Goal: Information Seeking & Learning: Learn about a topic

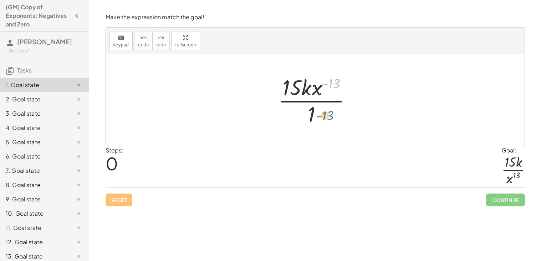
drag, startPoint x: 330, startPoint y: 82, endPoint x: 320, endPoint y: 113, distance: 31.8
click at [320, 113] on div at bounding box center [318, 99] width 87 height 55
click at [335, 86] on div at bounding box center [318, 99] width 87 height 55
click at [323, 85] on div at bounding box center [318, 99] width 87 height 55
click at [326, 84] on div at bounding box center [318, 99] width 87 height 55
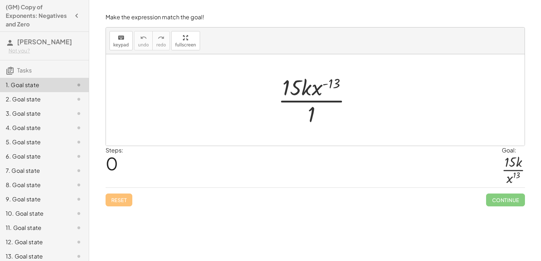
click at [326, 84] on div at bounding box center [318, 99] width 87 height 55
drag, startPoint x: 340, startPoint y: 81, endPoint x: 307, endPoint y: 122, distance: 51.5
click at [307, 122] on div at bounding box center [318, 99] width 87 height 55
drag, startPoint x: 336, startPoint y: 82, endPoint x: 323, endPoint y: 105, distance: 26.7
click at [323, 105] on div at bounding box center [318, 99] width 87 height 55
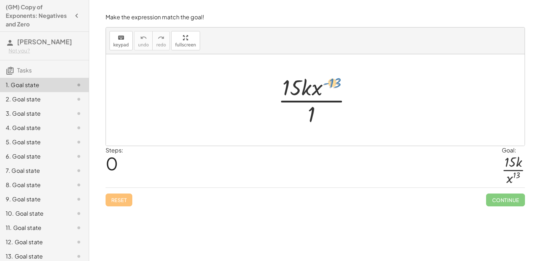
click at [334, 83] on div at bounding box center [318, 99] width 87 height 55
click at [318, 93] on div at bounding box center [318, 99] width 87 height 55
drag, startPoint x: 318, startPoint y: 93, endPoint x: 315, endPoint y: 118, distance: 25.9
click at [315, 118] on div at bounding box center [318, 99] width 87 height 55
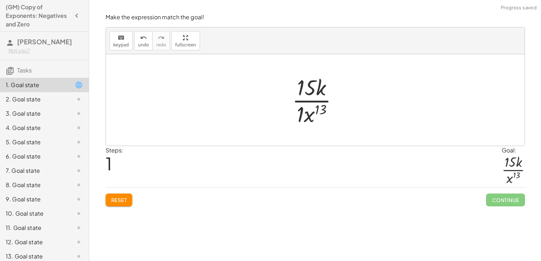
click at [299, 113] on div at bounding box center [318, 99] width 59 height 55
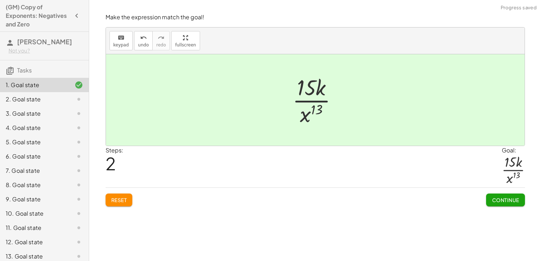
click at [503, 200] on span "Continue" at bounding box center [505, 200] width 27 height 6
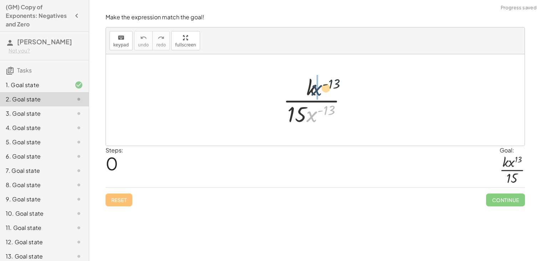
drag, startPoint x: 312, startPoint y: 118, endPoint x: 317, endPoint y: 91, distance: 27.6
click at [317, 91] on div at bounding box center [318, 99] width 76 height 55
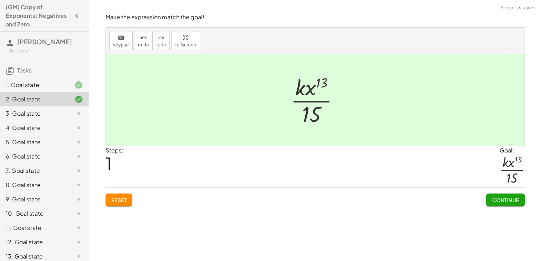
click at [498, 200] on span "Continue" at bounding box center [505, 200] width 27 height 6
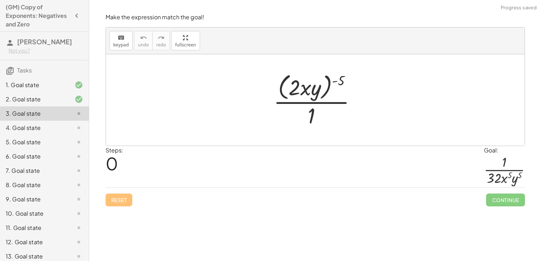
click at [335, 81] on div at bounding box center [318, 100] width 96 height 58
click at [301, 88] on div at bounding box center [318, 100] width 96 height 58
click at [297, 87] on div at bounding box center [318, 100] width 96 height 58
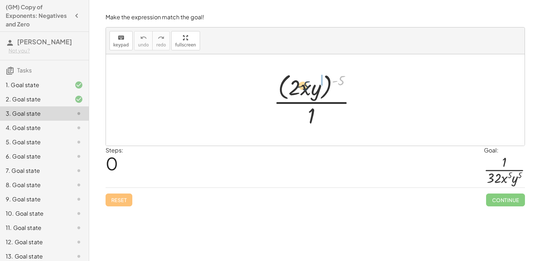
drag, startPoint x: 339, startPoint y: 81, endPoint x: 302, endPoint y: 86, distance: 36.8
click at [302, 86] on div at bounding box center [318, 100] width 96 height 58
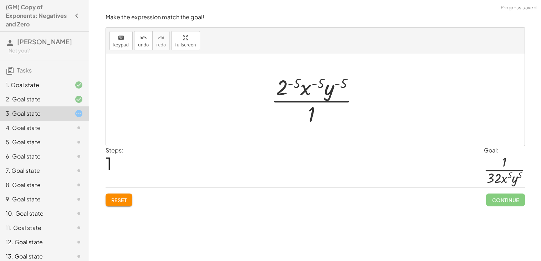
click at [290, 84] on div at bounding box center [318, 99] width 100 height 55
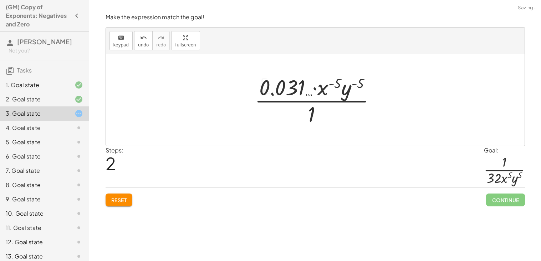
click at [321, 85] on div at bounding box center [318, 99] width 134 height 55
click at [325, 85] on div at bounding box center [318, 99] width 134 height 55
click at [331, 83] on div at bounding box center [318, 99] width 134 height 55
click at [331, 86] on div at bounding box center [318, 99] width 134 height 55
click at [334, 85] on div at bounding box center [318, 99] width 134 height 55
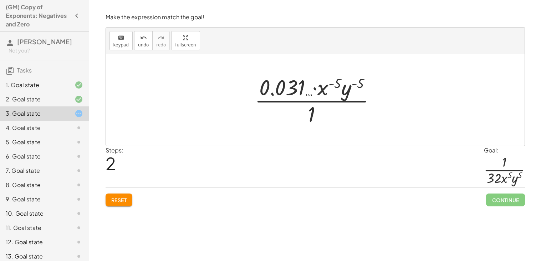
click at [336, 84] on div at bounding box center [318, 99] width 134 height 55
drag, startPoint x: 321, startPoint y: 90, endPoint x: 323, endPoint y: 117, distance: 27.2
click at [323, 117] on div at bounding box center [318, 99] width 134 height 55
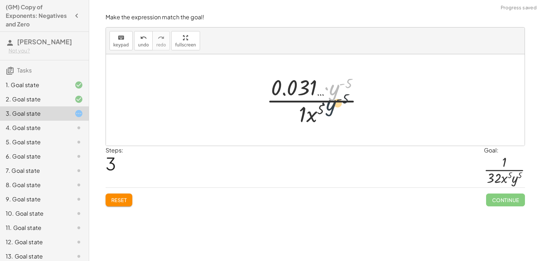
drag, startPoint x: 339, startPoint y: 90, endPoint x: 334, endPoint y: 116, distance: 26.5
click at [334, 116] on div at bounding box center [318, 99] width 110 height 55
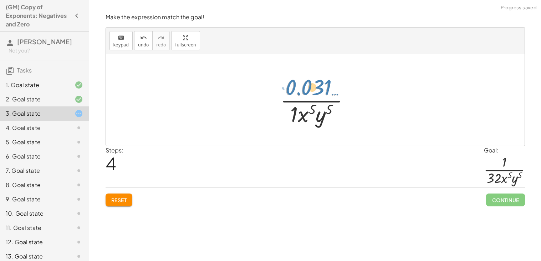
drag, startPoint x: 307, startPoint y: 88, endPoint x: 310, endPoint y: 83, distance: 5.0
click at [310, 83] on div at bounding box center [318, 99] width 82 height 55
drag, startPoint x: 294, startPoint y: 107, endPoint x: 304, endPoint y: 92, distance: 18.4
drag, startPoint x: 309, startPoint y: 90, endPoint x: 302, endPoint y: 92, distance: 6.9
click at [302, 92] on div at bounding box center [318, 99] width 82 height 55
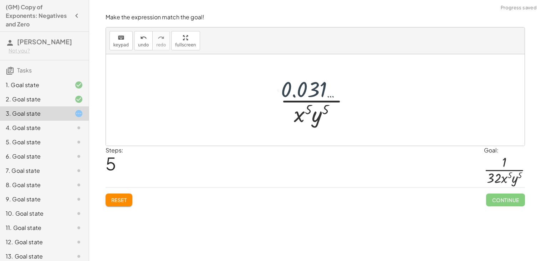
click at [302, 92] on div at bounding box center [318, 99] width 82 height 55
click at [308, 88] on div at bounding box center [318, 99] width 82 height 55
click at [300, 86] on div at bounding box center [318, 99] width 82 height 55
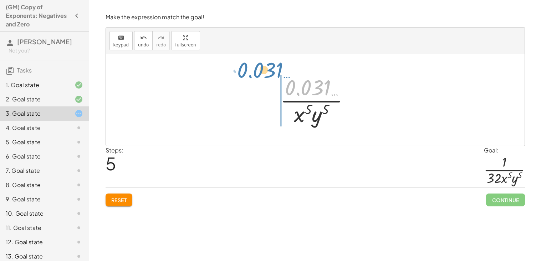
drag, startPoint x: 305, startPoint y: 86, endPoint x: 259, endPoint y: 77, distance: 47.4
click at [259, 77] on div "· ( · 2 · x · y ) ( - 5 ) · 1 · 2 ( - 5 ) · x ( - 5 ) · y ( - 5 ) · 1 · 0.031 ……" at bounding box center [315, 99] width 419 height 91
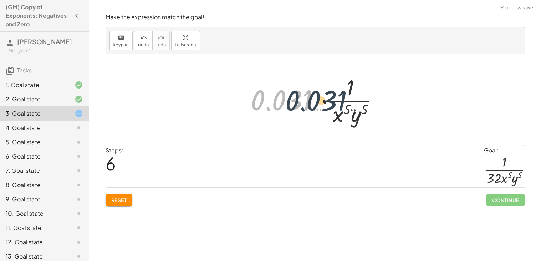
drag, startPoint x: 296, startPoint y: 97, endPoint x: 350, endPoint y: 97, distance: 54.2
click at [350, 97] on div at bounding box center [318, 99] width 142 height 55
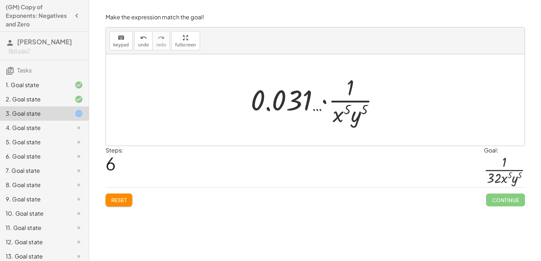
click at [339, 100] on div at bounding box center [318, 99] width 142 height 55
drag, startPoint x: 353, startPoint y: 87, endPoint x: 331, endPoint y: 94, distance: 23.0
click at [331, 94] on div at bounding box center [318, 99] width 142 height 55
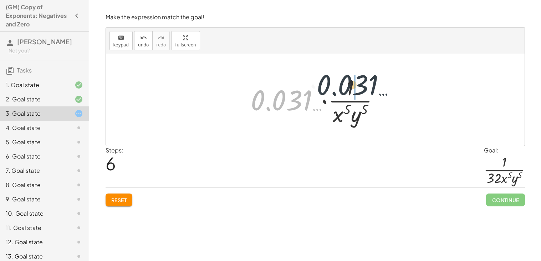
drag, startPoint x: 278, startPoint y: 101, endPoint x: 347, endPoint y: 82, distance: 71.9
click at [347, 82] on div at bounding box center [318, 99] width 142 height 55
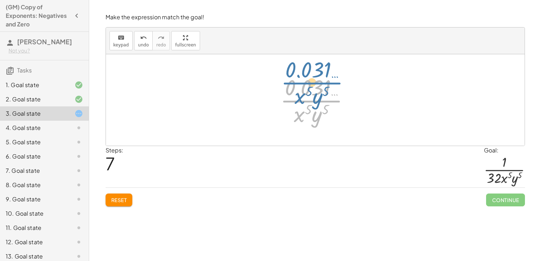
drag, startPoint x: 324, startPoint y: 102, endPoint x: 325, endPoint y: 84, distance: 17.9
click at [325, 84] on div at bounding box center [318, 99] width 82 height 55
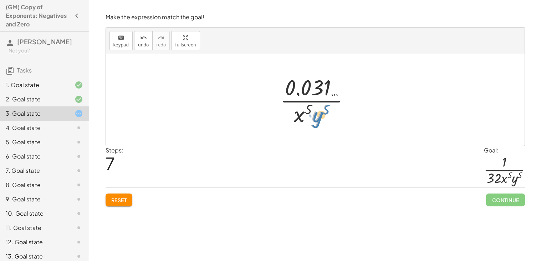
click at [317, 115] on div at bounding box center [318, 99] width 82 height 55
click at [120, 195] on button "Reset" at bounding box center [119, 199] width 27 height 13
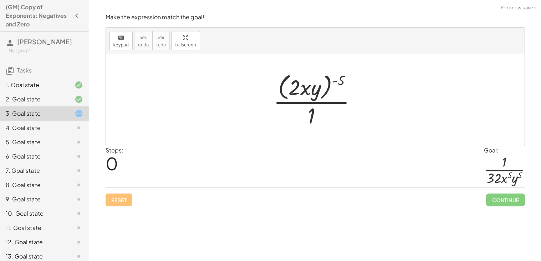
click at [341, 81] on div at bounding box center [318, 100] width 96 height 58
click at [340, 82] on div at bounding box center [318, 100] width 96 height 58
click at [335, 82] on div at bounding box center [318, 100] width 96 height 58
click at [342, 81] on div at bounding box center [318, 100] width 96 height 58
drag, startPoint x: 337, startPoint y: 83, endPoint x: 311, endPoint y: 86, distance: 25.9
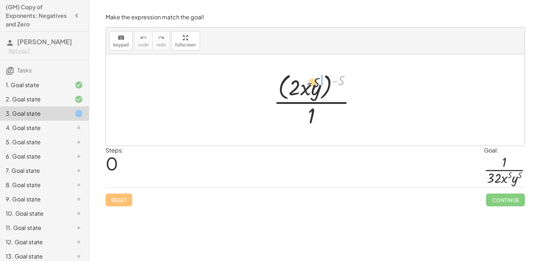
click at [311, 86] on div at bounding box center [318, 100] width 96 height 58
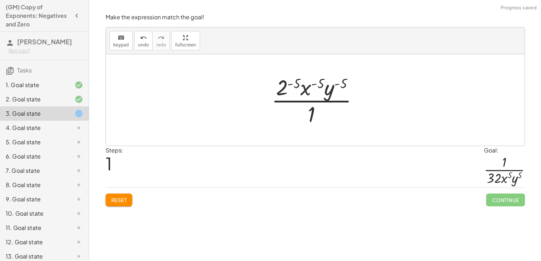
click at [284, 86] on div at bounding box center [318, 99] width 100 height 55
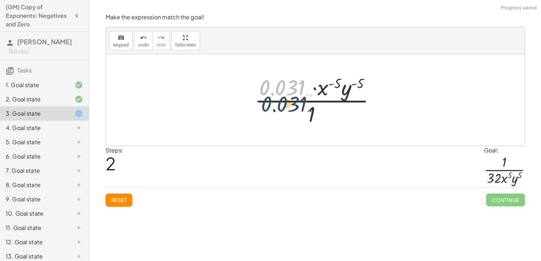
drag, startPoint x: 290, startPoint y: 87, endPoint x: 296, endPoint y: 110, distance: 23.8
click at [296, 110] on div at bounding box center [318, 99] width 134 height 55
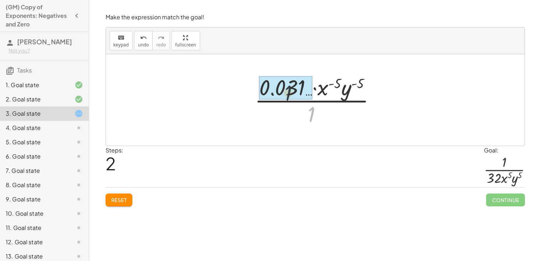
drag, startPoint x: 312, startPoint y: 115, endPoint x: 286, endPoint y: 90, distance: 35.8
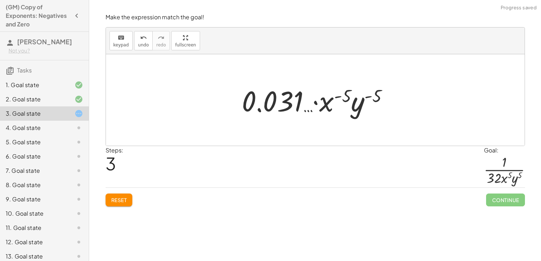
click at [317, 103] on div at bounding box center [317, 100] width 159 height 37
drag, startPoint x: 327, startPoint y: 103, endPoint x: 278, endPoint y: 121, distance: 52.7
click at [278, 121] on div "· ( · 2 · x · y ) ( - 5 ) · 1 · 2 ( - 5 ) · x ( - 5 ) · y ( - 5 ) · 1 · 0.031 ……" at bounding box center [315, 99] width 419 height 91
drag, startPoint x: 348, startPoint y: 108, endPoint x: 348, endPoint y: 129, distance: 20.3
click at [348, 129] on div "· ( · 2 · x · y ) ( - 5 ) · 1 · 2 ( - 5 ) · x ( - 5 ) · y ( - 5 ) · 1 · 0.031 ……" at bounding box center [315, 99] width 419 height 91
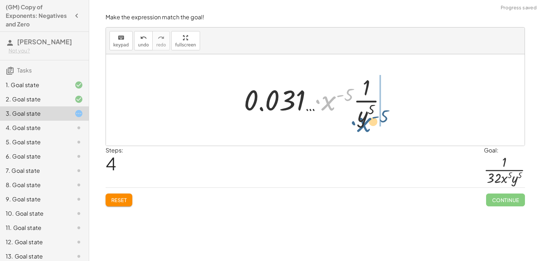
drag, startPoint x: 329, startPoint y: 103, endPoint x: 362, endPoint y: 122, distance: 38.4
click at [362, 122] on div at bounding box center [317, 99] width 155 height 55
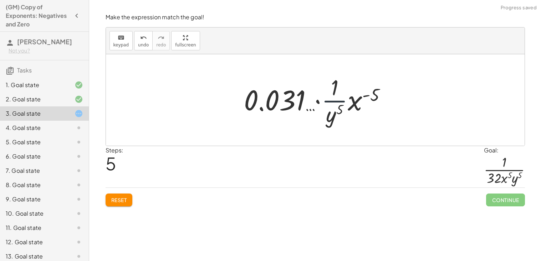
click at [338, 105] on div at bounding box center [317, 99] width 155 height 55
drag, startPoint x: 354, startPoint y: 104, endPoint x: 339, endPoint y: 120, distance: 21.5
click at [339, 120] on div at bounding box center [317, 99] width 155 height 55
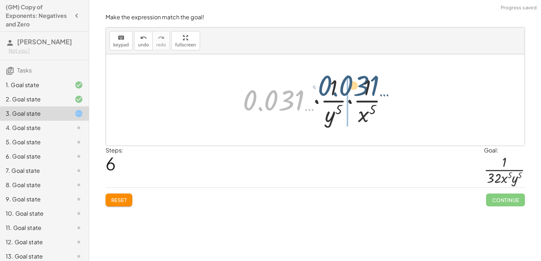
drag, startPoint x: 293, startPoint y: 103, endPoint x: 368, endPoint y: 89, distance: 76.2
click at [368, 89] on div at bounding box center [318, 99] width 158 height 55
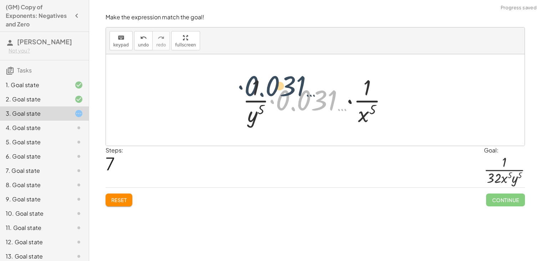
drag, startPoint x: 299, startPoint y: 100, endPoint x: 257, endPoint y: 84, distance: 44.6
click at [257, 84] on div at bounding box center [318, 99] width 158 height 55
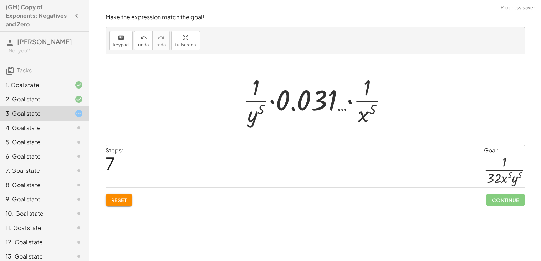
click at [259, 95] on div at bounding box center [318, 99] width 158 height 55
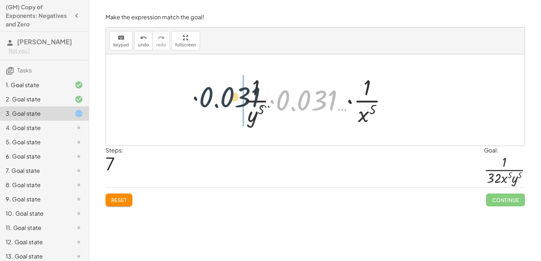
drag, startPoint x: 327, startPoint y: 98, endPoint x: 243, endPoint y: 94, distance: 84.3
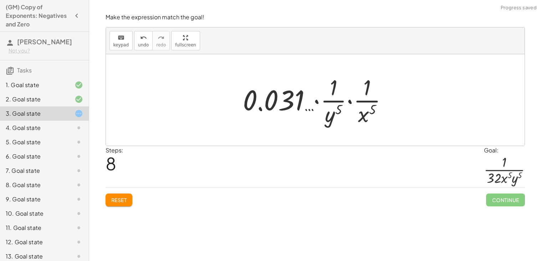
click at [346, 103] on div at bounding box center [318, 99] width 158 height 55
click at [349, 102] on div at bounding box center [318, 99] width 158 height 55
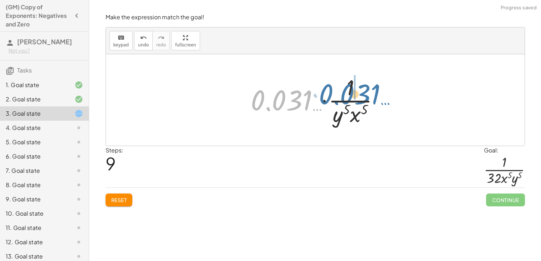
drag, startPoint x: 285, startPoint y: 96, endPoint x: 351, endPoint y: 84, distance: 67.8
click at [351, 84] on div at bounding box center [318, 99] width 142 height 55
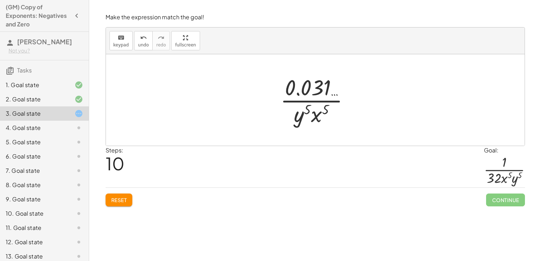
click at [315, 89] on div at bounding box center [318, 99] width 82 height 55
click at [299, 95] on div at bounding box center [318, 99] width 82 height 55
click at [295, 103] on div at bounding box center [318, 99] width 82 height 55
click at [328, 101] on div at bounding box center [318, 99] width 82 height 55
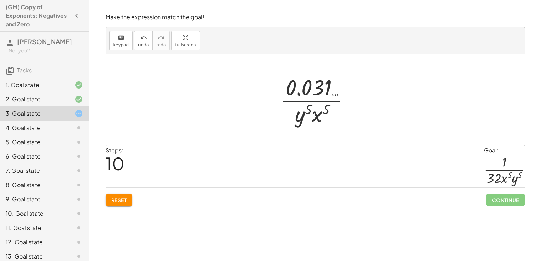
click at [309, 110] on div at bounding box center [318, 99] width 82 height 55
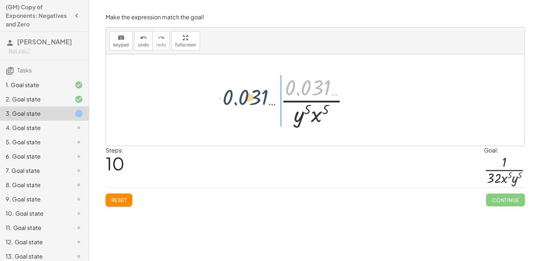
drag, startPoint x: 314, startPoint y: 87, endPoint x: 250, endPoint y: 98, distance: 64.0
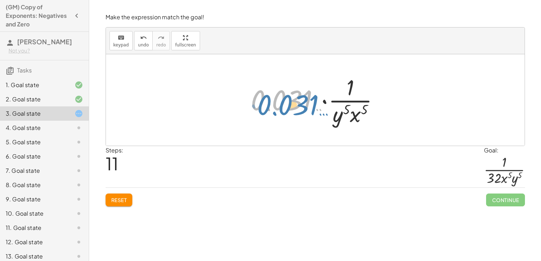
drag, startPoint x: 262, startPoint y: 104, endPoint x: 266, endPoint y: 107, distance: 5.6
click at [266, 107] on div at bounding box center [318, 99] width 142 height 55
click at [326, 101] on div at bounding box center [318, 99] width 142 height 55
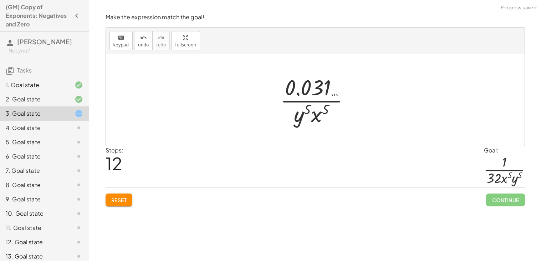
click at [314, 84] on div at bounding box center [318, 99] width 82 height 55
drag, startPoint x: 301, startPoint y: 120, endPoint x: 337, endPoint y: 117, distance: 36.1
click at [337, 117] on div at bounding box center [318, 99] width 82 height 55
drag, startPoint x: 307, startPoint y: 91, endPoint x: 307, endPoint y: 87, distance: 4.3
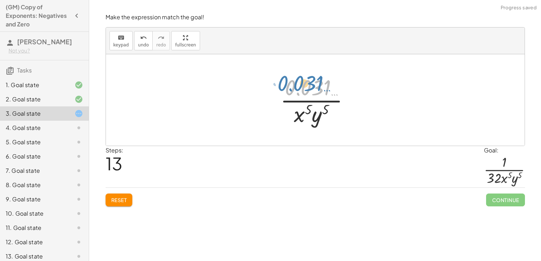
click at [307, 87] on div at bounding box center [318, 99] width 82 height 55
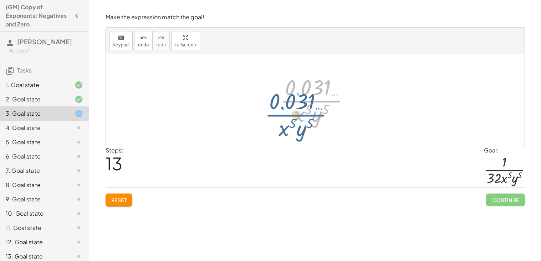
drag, startPoint x: 314, startPoint y: 101, endPoint x: 298, endPoint y: 113, distance: 19.8
click at [298, 113] on div at bounding box center [318, 99] width 82 height 55
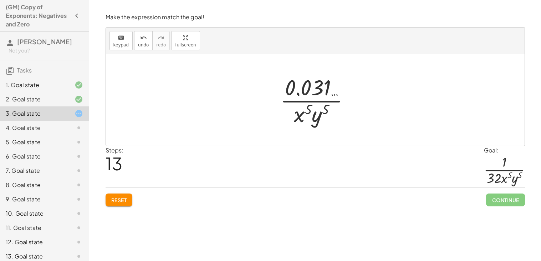
click at [114, 200] on span "Reset" at bounding box center [119, 200] width 16 height 6
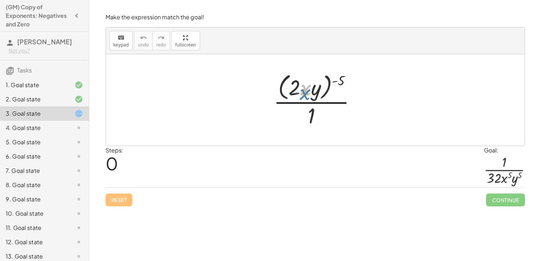
click at [304, 91] on div at bounding box center [318, 100] width 96 height 58
drag, startPoint x: 340, startPoint y: 84, endPoint x: 317, endPoint y: 113, distance: 37.1
click at [317, 113] on div at bounding box center [318, 100] width 96 height 58
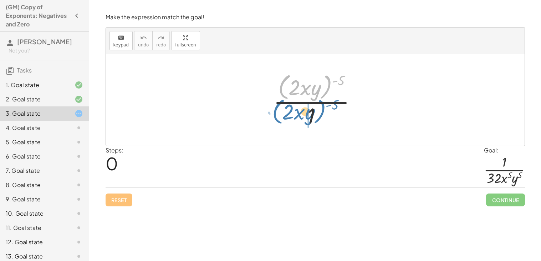
drag, startPoint x: 282, startPoint y: 79, endPoint x: 271, endPoint y: 106, distance: 28.9
click at [271, 106] on div at bounding box center [318, 100] width 96 height 58
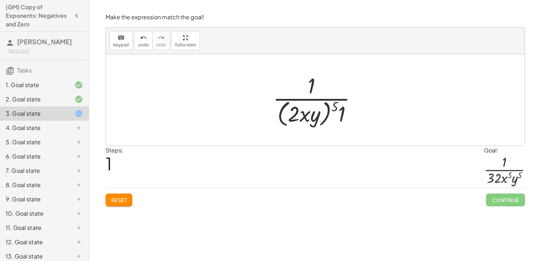
click at [331, 109] on div at bounding box center [317, 100] width 97 height 58
click at [329, 110] on div at bounding box center [317, 100] width 97 height 58
click at [335, 105] on div at bounding box center [317, 100] width 97 height 58
click at [296, 113] on div at bounding box center [317, 100] width 97 height 58
drag, startPoint x: 332, startPoint y: 106, endPoint x: 309, endPoint y: 114, distance: 25.2
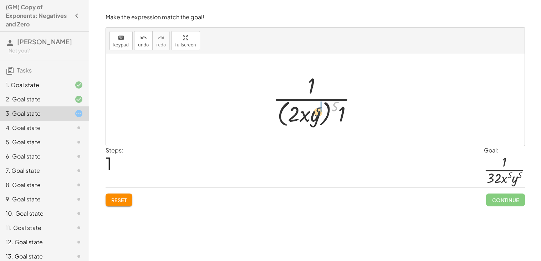
click at [309, 114] on div at bounding box center [317, 100] width 97 height 58
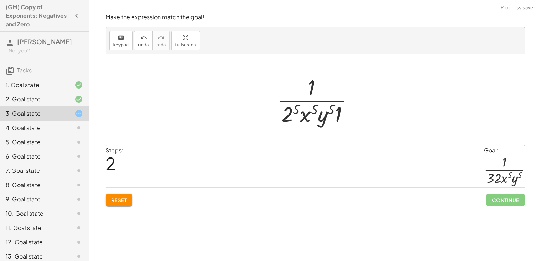
click at [288, 113] on div at bounding box center [318, 99] width 90 height 55
click at [310, 114] on div at bounding box center [317, 99] width 95 height 55
click at [342, 116] on div at bounding box center [317, 99] width 95 height 55
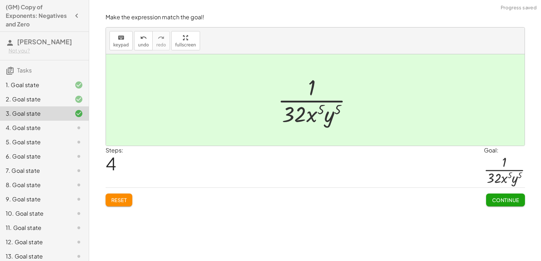
click at [503, 199] on span "Continue" at bounding box center [505, 200] width 27 height 6
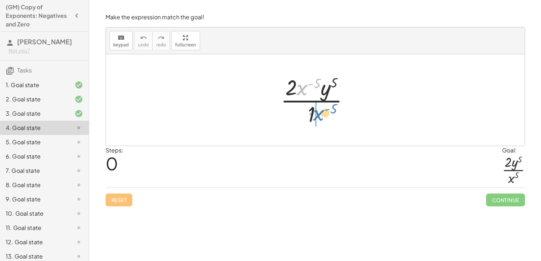
drag, startPoint x: 301, startPoint y: 90, endPoint x: 317, endPoint y: 115, distance: 30.2
click at [317, 115] on div at bounding box center [317, 99] width 81 height 55
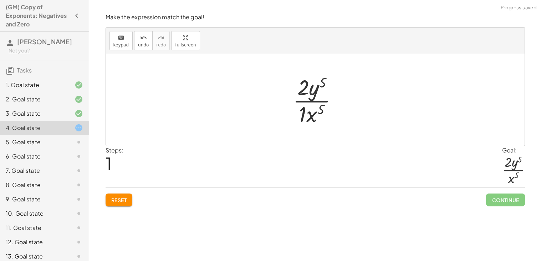
click at [304, 115] on div at bounding box center [317, 99] width 57 height 55
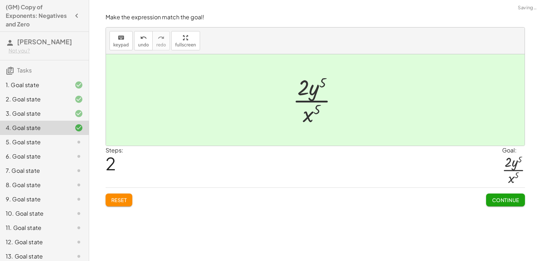
click at [509, 200] on span "Continue" at bounding box center [505, 200] width 27 height 6
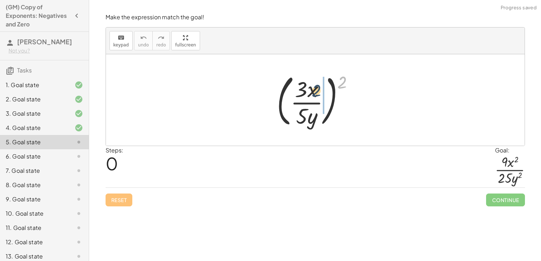
drag, startPoint x: 343, startPoint y: 86, endPoint x: 312, endPoint y: 97, distance: 32.0
click at [312, 97] on div at bounding box center [318, 99] width 90 height 59
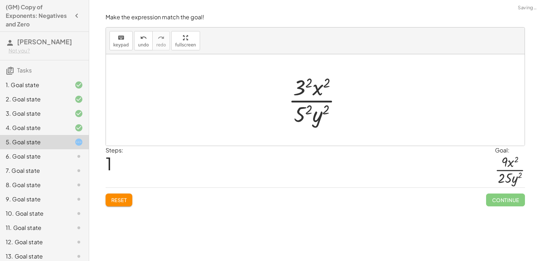
click at [306, 88] on div at bounding box center [318, 99] width 66 height 55
click at [303, 112] on div at bounding box center [318, 99] width 65 height 55
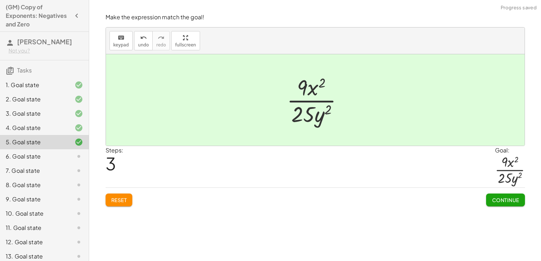
click at [508, 198] on span "Continue" at bounding box center [505, 200] width 27 height 6
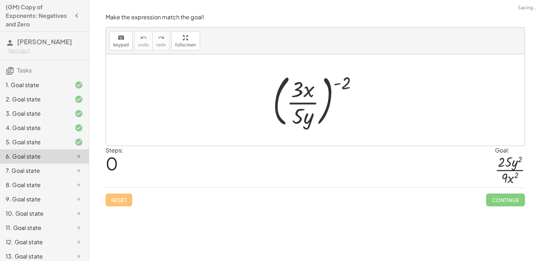
click at [344, 85] on div at bounding box center [318, 99] width 98 height 59
click at [299, 94] on div at bounding box center [318, 99] width 98 height 59
click at [300, 115] on div at bounding box center [318, 99] width 98 height 59
drag, startPoint x: 300, startPoint y: 115, endPoint x: 300, endPoint y: 118, distance: 3.6
click at [300, 118] on div at bounding box center [318, 99] width 98 height 59
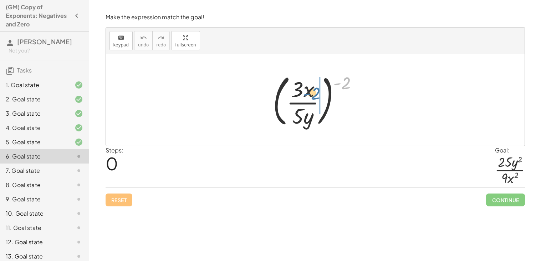
drag, startPoint x: 347, startPoint y: 85, endPoint x: 318, endPoint y: 97, distance: 31.7
click at [318, 97] on div at bounding box center [318, 99] width 98 height 59
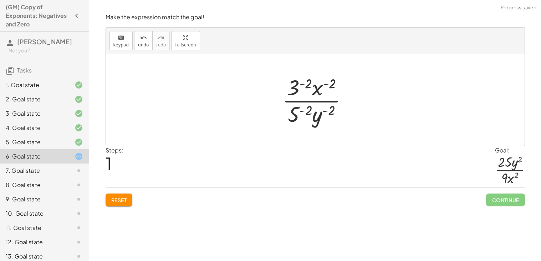
click at [304, 84] on div at bounding box center [318, 99] width 78 height 55
click at [140, 40] on icon "undo" at bounding box center [143, 38] width 7 height 9
drag, startPoint x: 294, startPoint y: 86, endPoint x: 293, endPoint y: 114, distance: 27.5
click at [293, 114] on div at bounding box center [318, 99] width 78 height 55
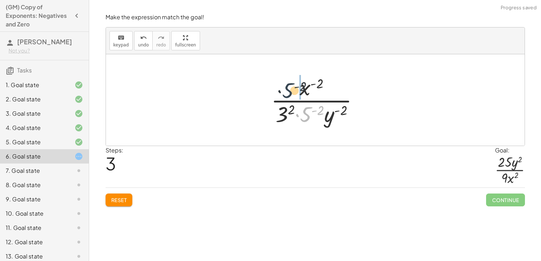
drag, startPoint x: 306, startPoint y: 115, endPoint x: 285, endPoint y: 87, distance: 35.1
click at [285, 87] on div at bounding box center [318, 99] width 101 height 55
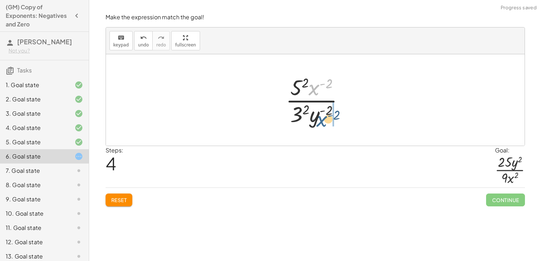
drag, startPoint x: 317, startPoint y: 90, endPoint x: 326, endPoint y: 122, distance: 33.5
click at [326, 122] on div at bounding box center [317, 99] width 71 height 55
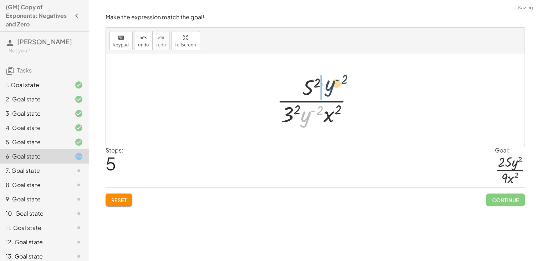
drag, startPoint x: 306, startPoint y: 117, endPoint x: 333, endPoint y: 83, distance: 44.0
click at [333, 83] on div at bounding box center [317, 99] width 89 height 55
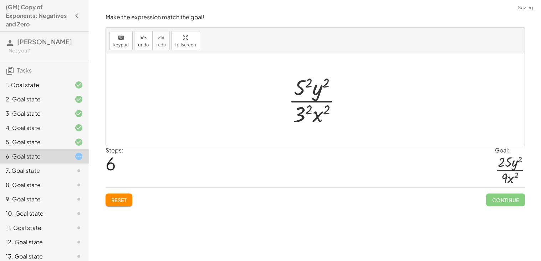
click at [303, 81] on div at bounding box center [318, 99] width 66 height 55
click at [299, 113] on div at bounding box center [317, 99] width 69 height 55
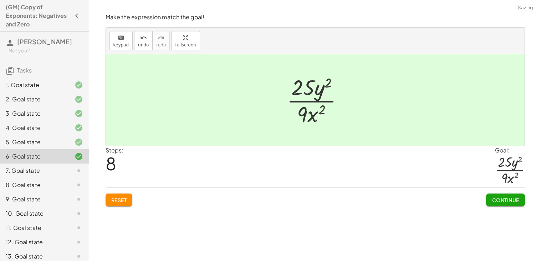
click at [488, 198] on button "Continue" at bounding box center [505, 199] width 39 height 13
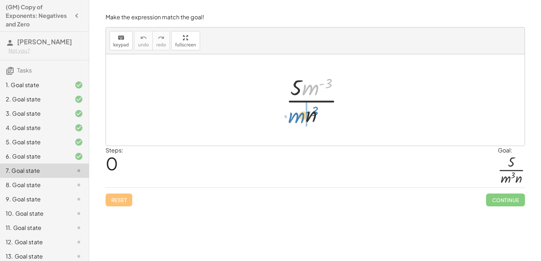
drag, startPoint x: 313, startPoint y: 89, endPoint x: 300, endPoint y: 116, distance: 30.0
click at [300, 116] on div at bounding box center [318, 99] width 71 height 55
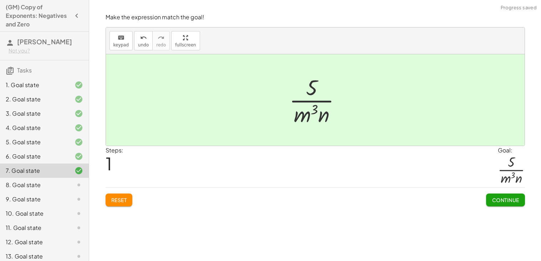
click at [500, 202] on span "Continue" at bounding box center [505, 200] width 27 height 6
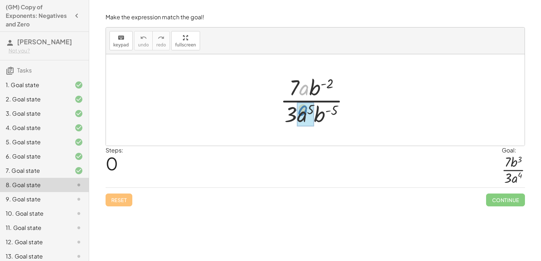
drag, startPoint x: 304, startPoint y: 92, endPoint x: 303, endPoint y: 117, distance: 25.4
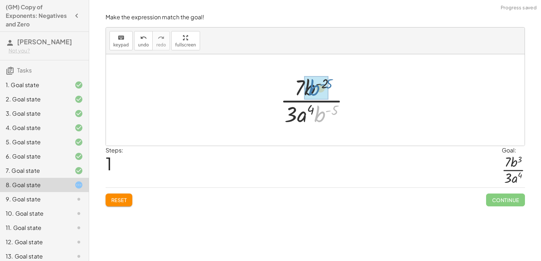
drag, startPoint x: 321, startPoint y: 116, endPoint x: 314, endPoint y: 88, distance: 29.3
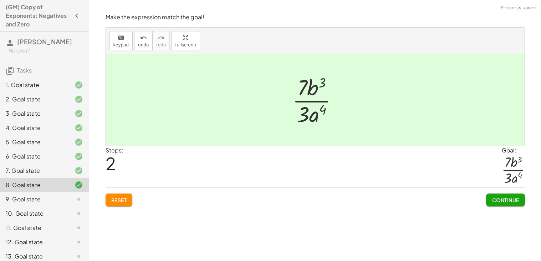
click at [500, 202] on span "Continue" at bounding box center [505, 200] width 27 height 6
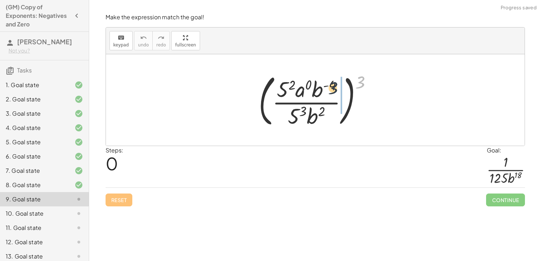
drag, startPoint x: 362, startPoint y: 82, endPoint x: 330, endPoint y: 89, distance: 33.5
click at [330, 89] on div at bounding box center [318, 99] width 126 height 59
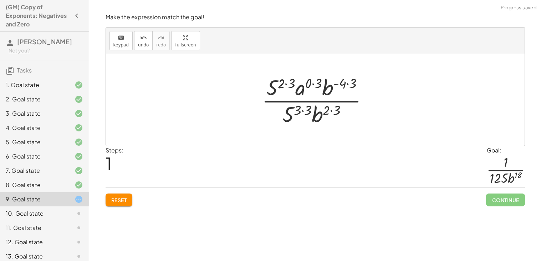
click at [286, 85] on div at bounding box center [317, 99] width 119 height 55
click at [308, 83] on div at bounding box center [318, 99] width 109 height 55
click at [337, 83] on div at bounding box center [318, 99] width 98 height 55
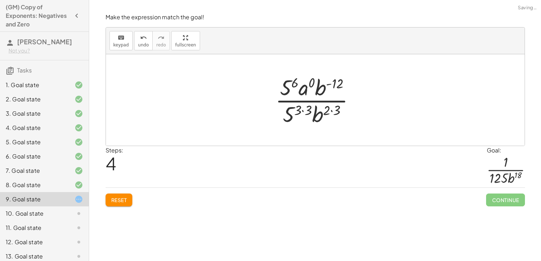
click at [332, 110] on div at bounding box center [318, 99] width 93 height 55
click at [307, 110] on div at bounding box center [318, 99] width 93 height 55
drag, startPoint x: 322, startPoint y: 88, endPoint x: 321, endPoint y: 115, distance: 26.8
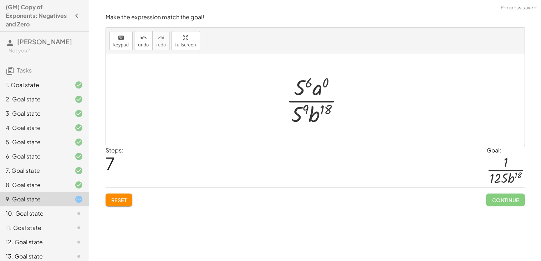
click at [302, 90] on div at bounding box center [318, 99] width 70 height 55
click at [297, 108] on div at bounding box center [318, 99] width 104 height 55
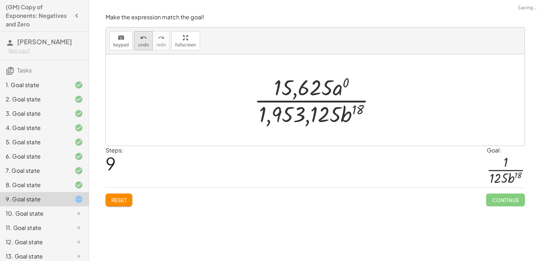
click at [138, 42] on span "undo" at bounding box center [143, 44] width 11 height 5
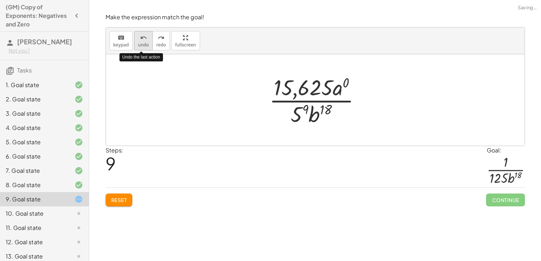
click at [138, 42] on span "undo" at bounding box center [143, 44] width 11 height 5
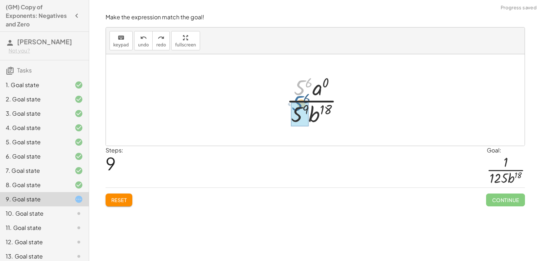
drag, startPoint x: 299, startPoint y: 90, endPoint x: 297, endPoint y: 107, distance: 18.0
click at [297, 111] on div at bounding box center [318, 99] width 71 height 55
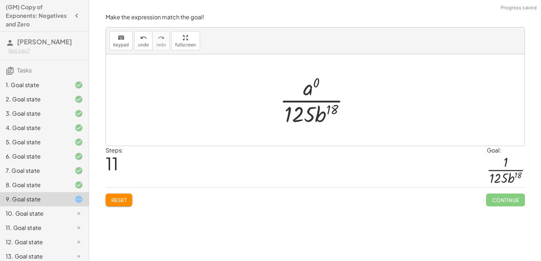
click at [311, 91] on div at bounding box center [317, 99] width 83 height 55
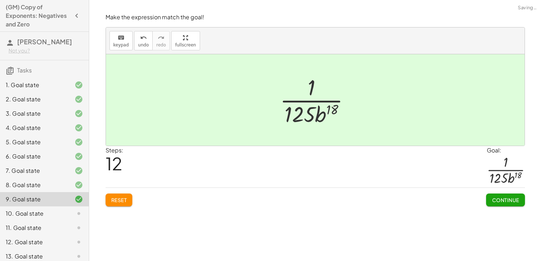
click at [504, 195] on button "Continue" at bounding box center [505, 199] width 39 height 13
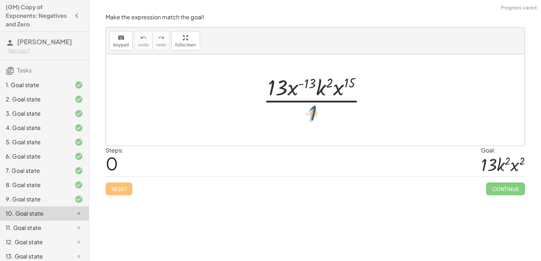
click at [313, 112] on div at bounding box center [318, 99] width 117 height 55
drag, startPoint x: 293, startPoint y: 87, endPoint x: 291, endPoint y: 111, distance: 23.6
click at [291, 111] on div at bounding box center [318, 99] width 117 height 55
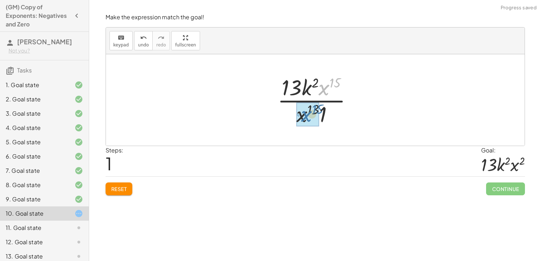
drag, startPoint x: 324, startPoint y: 89, endPoint x: 304, endPoint y: 116, distance: 33.9
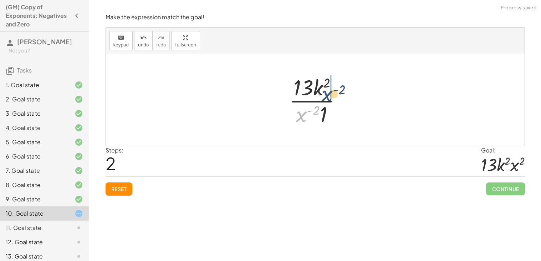
drag, startPoint x: 297, startPoint y: 120, endPoint x: 328, endPoint y: 94, distance: 40.2
click at [328, 94] on div at bounding box center [318, 99] width 66 height 55
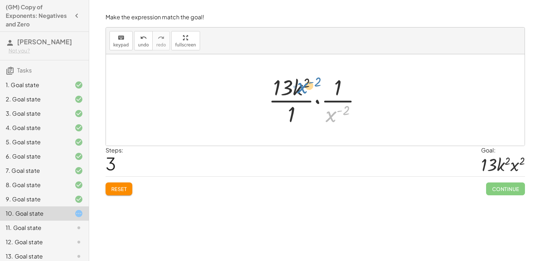
drag, startPoint x: 329, startPoint y: 116, endPoint x: 294, endPoint y: 87, distance: 45.0
click at [294, 87] on div at bounding box center [318, 99] width 106 height 55
click at [143, 34] on icon "undo" at bounding box center [143, 38] width 7 height 9
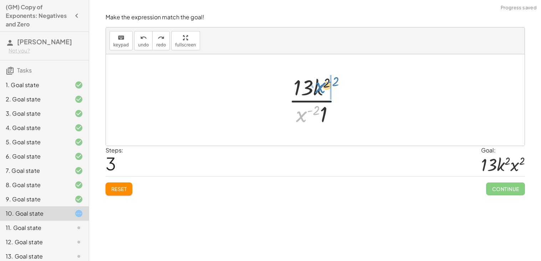
drag, startPoint x: 301, startPoint y: 116, endPoint x: 322, endPoint y: 87, distance: 35.2
click at [322, 87] on div at bounding box center [318, 99] width 66 height 55
click at [313, 114] on div at bounding box center [318, 99] width 84 height 55
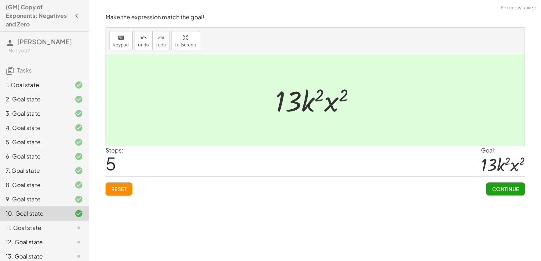
click at [507, 184] on button "Continue" at bounding box center [505, 188] width 39 height 13
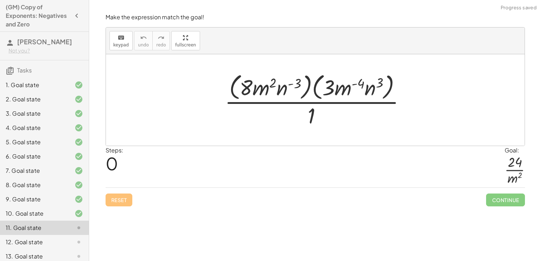
click at [307, 87] on div at bounding box center [318, 100] width 194 height 58
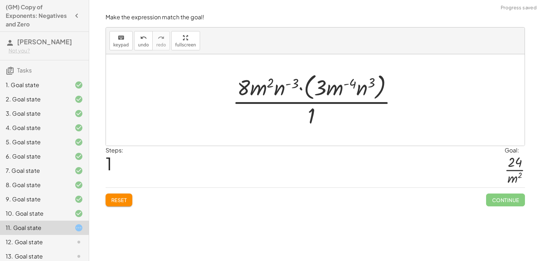
click at [307, 88] on div at bounding box center [318, 100] width 178 height 58
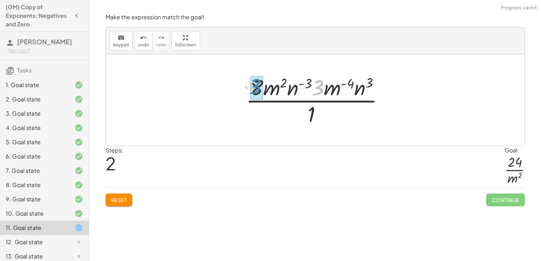
drag, startPoint x: 319, startPoint y: 91, endPoint x: 256, endPoint y: 90, distance: 62.1
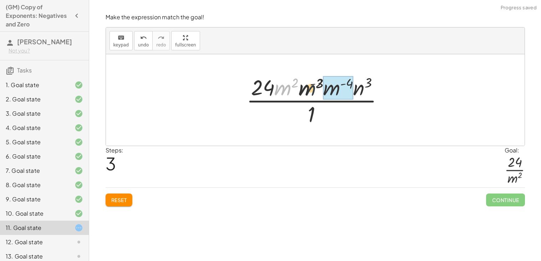
drag, startPoint x: 287, startPoint y: 89, endPoint x: 331, endPoint y: 90, distance: 44.6
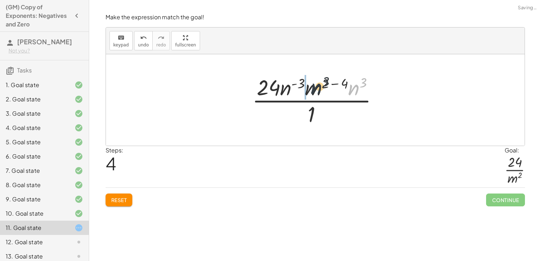
drag, startPoint x: 352, startPoint y: 89, endPoint x: 291, endPoint y: 90, distance: 61.0
click at [306, 83] on div at bounding box center [318, 99] width 146 height 55
click at [311, 83] on div at bounding box center [318, 99] width 146 height 55
click at [334, 82] on div at bounding box center [317, 99] width 113 height 55
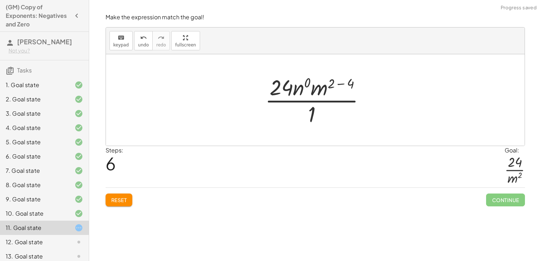
click at [341, 83] on div at bounding box center [317, 99] width 113 height 55
drag, startPoint x: 329, startPoint y: 90, endPoint x: 323, endPoint y: 113, distance: 24.1
click at [323, 113] on div at bounding box center [318, 99] width 100 height 55
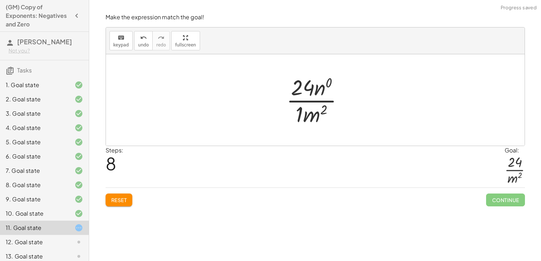
click at [302, 114] on div at bounding box center [318, 99] width 70 height 55
click at [324, 87] on div at bounding box center [318, 99] width 70 height 55
click at [309, 90] on div at bounding box center [318, 99] width 65 height 55
click at [314, 84] on div at bounding box center [318, 99] width 65 height 55
click at [322, 90] on div at bounding box center [318, 99] width 65 height 55
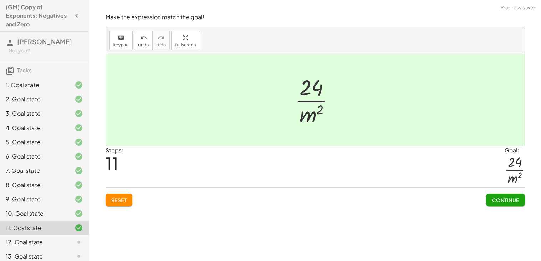
click at [488, 198] on button "Continue" at bounding box center [505, 199] width 39 height 13
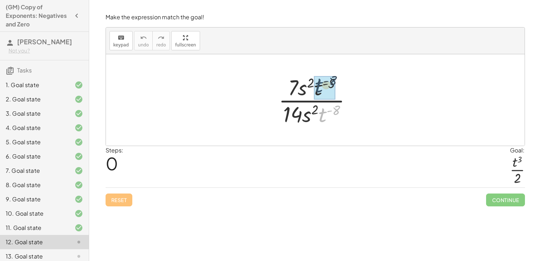
drag, startPoint x: 321, startPoint y: 113, endPoint x: 318, endPoint y: 84, distance: 29.4
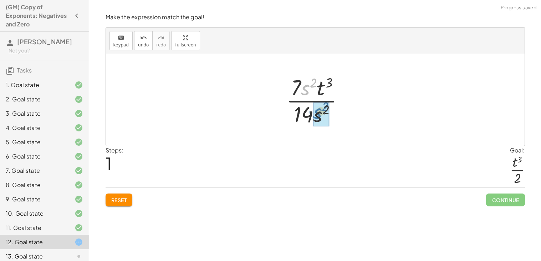
drag, startPoint x: 307, startPoint y: 89, endPoint x: 319, endPoint y: 114, distance: 27.4
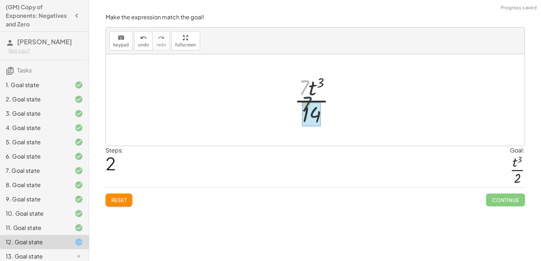
drag, startPoint x: 304, startPoint y: 89, endPoint x: 308, endPoint y: 108, distance: 19.2
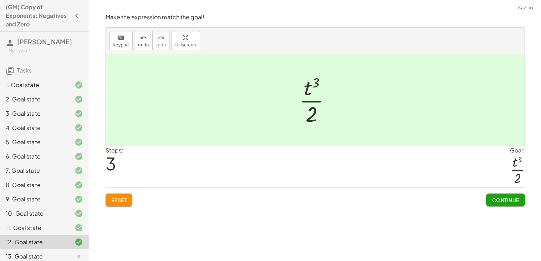
click at [492, 198] on span "Continue" at bounding box center [505, 200] width 27 height 6
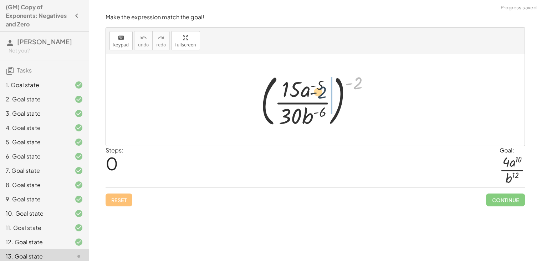
drag, startPoint x: 359, startPoint y: 84, endPoint x: 316, endPoint y: 95, distance: 44.5
click at [316, 95] on div at bounding box center [318, 99] width 122 height 59
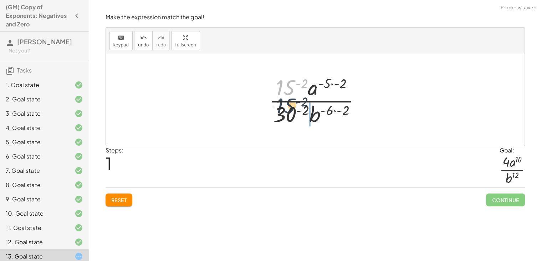
drag, startPoint x: 287, startPoint y: 87, endPoint x: 286, endPoint y: 110, distance: 23.2
click at [286, 110] on div at bounding box center [317, 99] width 105 height 55
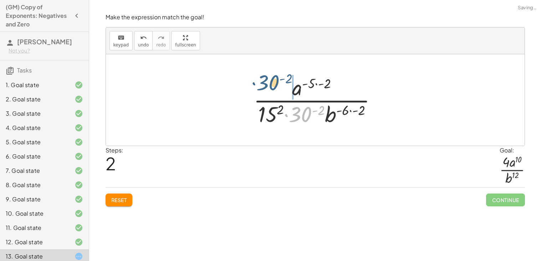
drag, startPoint x: 303, startPoint y: 116, endPoint x: 270, endPoint y: 84, distance: 46.2
click at [270, 84] on div at bounding box center [318, 99] width 136 height 55
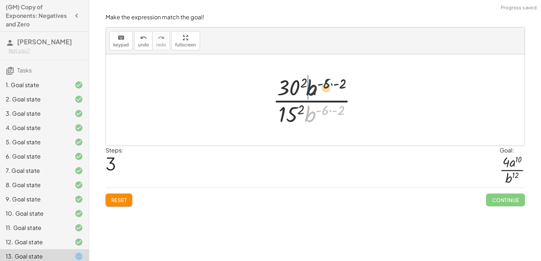
drag, startPoint x: 309, startPoint y: 114, endPoint x: 310, endPoint y: 81, distance: 33.2
click at [310, 81] on div at bounding box center [318, 99] width 98 height 55
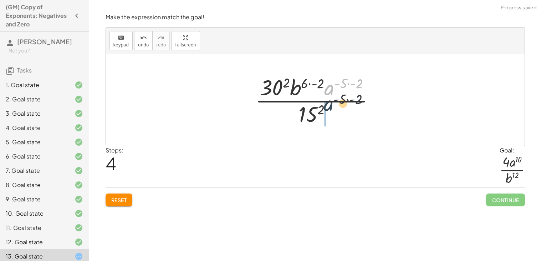
drag, startPoint x: 327, startPoint y: 91, endPoint x: 325, endPoint y: 116, distance: 24.7
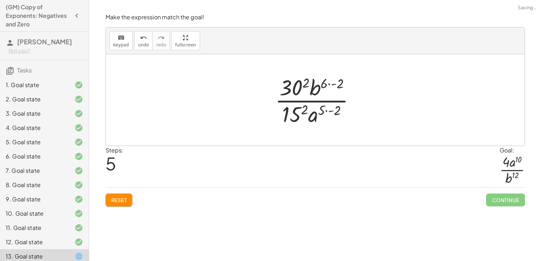
click at [327, 112] on div at bounding box center [317, 99] width 93 height 55
click at [327, 85] on div at bounding box center [317, 99] width 93 height 55
click at [332, 82] on div at bounding box center [317, 99] width 93 height 55
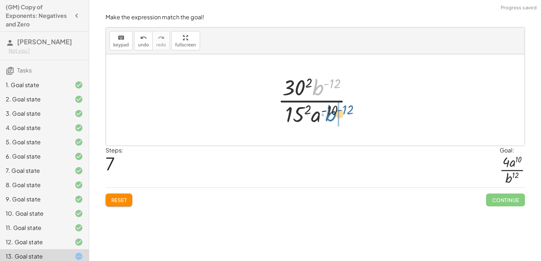
drag, startPoint x: 317, startPoint y: 88, endPoint x: 329, endPoint y: 115, distance: 29.2
click at [329, 115] on div at bounding box center [317, 99] width 87 height 55
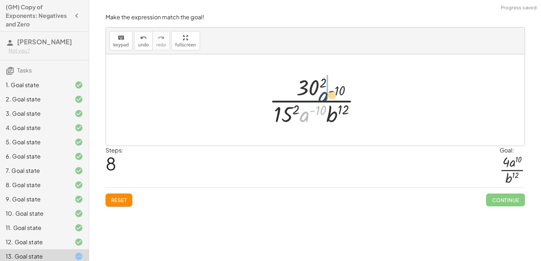
drag, startPoint x: 305, startPoint y: 116, endPoint x: 330, endPoint y: 90, distance: 35.3
click at [330, 90] on div at bounding box center [318, 99] width 105 height 55
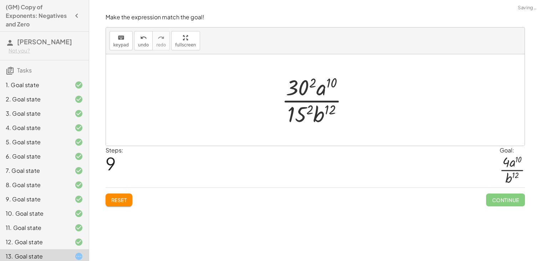
click at [307, 85] on div at bounding box center [318, 99] width 80 height 55
click at [303, 85] on div at bounding box center [318, 99] width 82 height 55
click at [140, 40] on icon "undo" at bounding box center [143, 38] width 7 height 9
drag, startPoint x: 307, startPoint y: 89, endPoint x: 302, endPoint y: 115, distance: 26.4
click at [302, 115] on div at bounding box center [318, 99] width 80 height 55
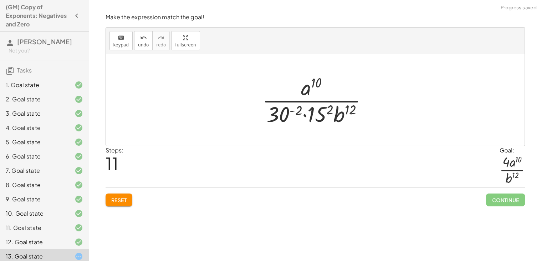
click at [304, 113] on div at bounding box center [318, 99] width 118 height 55
click at [306, 117] on div at bounding box center [318, 99] width 118 height 55
drag, startPoint x: 316, startPoint y: 116, endPoint x: 279, endPoint y: 83, distance: 49.2
click at [279, 83] on div at bounding box center [318, 99] width 118 height 55
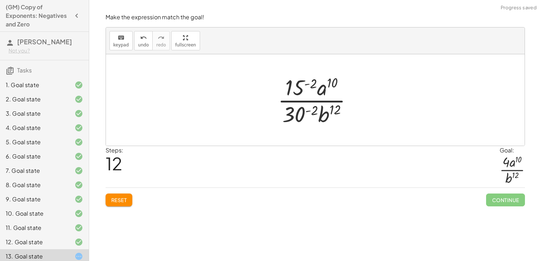
click at [296, 96] on div at bounding box center [317, 99] width 87 height 55
click at [295, 115] on div at bounding box center [318, 99] width 111 height 55
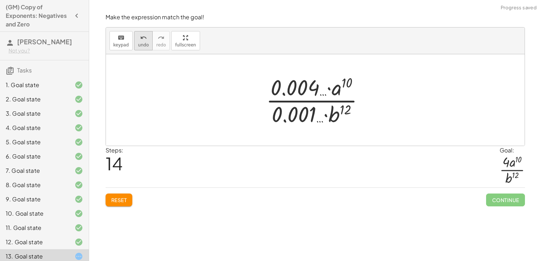
click at [144, 39] on icon "undo" at bounding box center [143, 38] width 7 height 9
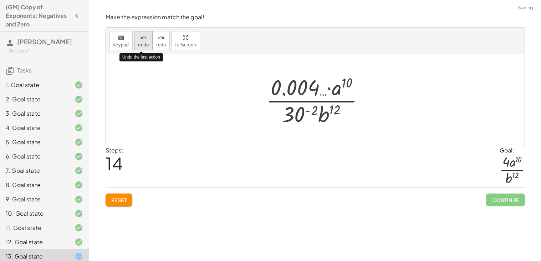
click at [144, 39] on icon "undo" at bounding box center [143, 38] width 7 height 9
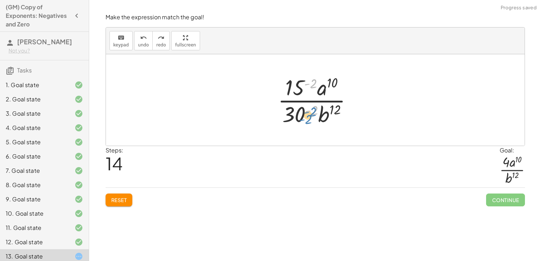
drag, startPoint x: 312, startPoint y: 85, endPoint x: 311, endPoint y: 113, distance: 27.8
click at [311, 113] on div at bounding box center [317, 99] width 87 height 55
drag, startPoint x: 295, startPoint y: 89, endPoint x: 296, endPoint y: 116, distance: 26.8
click at [296, 116] on div at bounding box center [317, 99] width 87 height 55
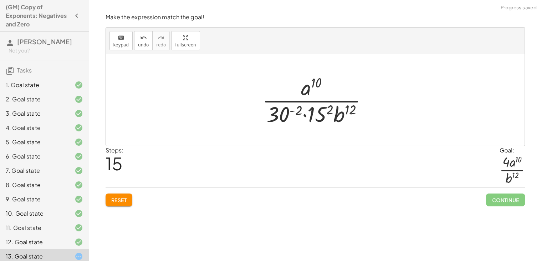
click at [304, 115] on div at bounding box center [318, 99] width 118 height 55
drag, startPoint x: 320, startPoint y: 115, endPoint x: 321, endPoint y: 119, distance: 4.1
click at [321, 119] on div at bounding box center [318, 99] width 118 height 55
drag, startPoint x: 298, startPoint y: 106, endPoint x: 337, endPoint y: 94, distance: 41.0
click at [337, 94] on div at bounding box center [318, 99] width 118 height 55
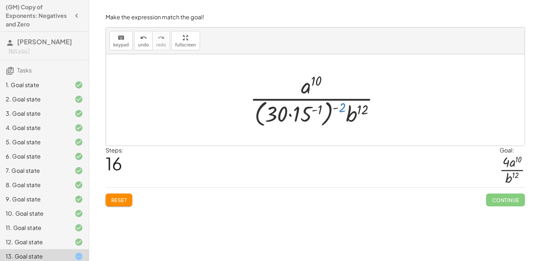
click at [339, 109] on div at bounding box center [317, 100] width 143 height 58
click at [289, 113] on div at bounding box center [317, 100] width 143 height 58
click at [290, 116] on div at bounding box center [317, 100] width 143 height 58
click at [340, 110] on div at bounding box center [317, 100] width 143 height 58
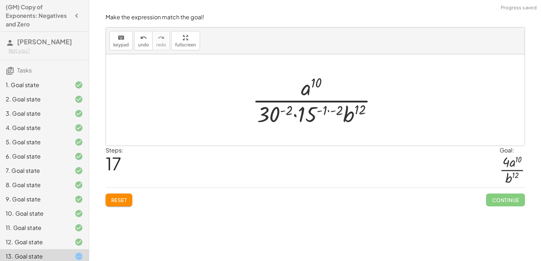
click at [328, 110] on div at bounding box center [318, 99] width 138 height 55
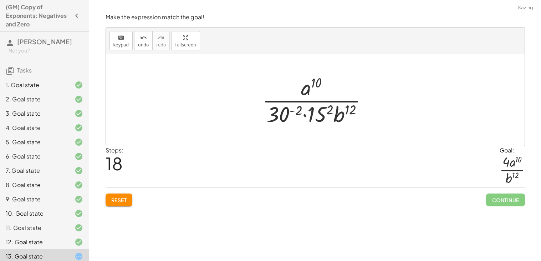
click at [294, 110] on div at bounding box center [318, 99] width 118 height 55
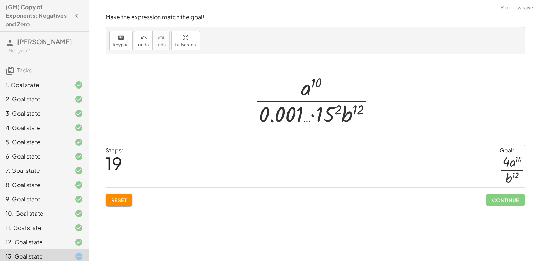
click at [324, 116] on div at bounding box center [318, 99] width 134 height 55
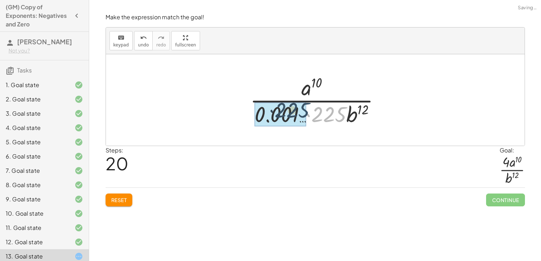
drag, startPoint x: 323, startPoint y: 116, endPoint x: 282, endPoint y: 112, distance: 41.2
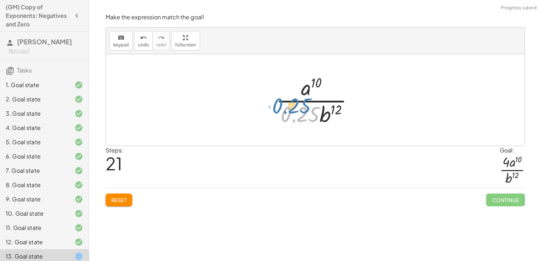
drag, startPoint x: 302, startPoint y: 116, endPoint x: 298, endPoint y: 111, distance: 6.3
click at [298, 111] on div at bounding box center [318, 99] width 91 height 55
drag, startPoint x: 300, startPoint y: 113, endPoint x: 289, endPoint y: 90, distance: 25.2
click at [289, 90] on div at bounding box center [318, 99] width 91 height 55
click at [141, 50] on button "undo undo" at bounding box center [143, 40] width 19 height 19
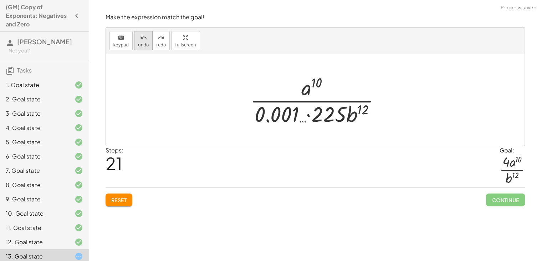
click at [143, 49] on button "undo undo" at bounding box center [143, 40] width 19 height 19
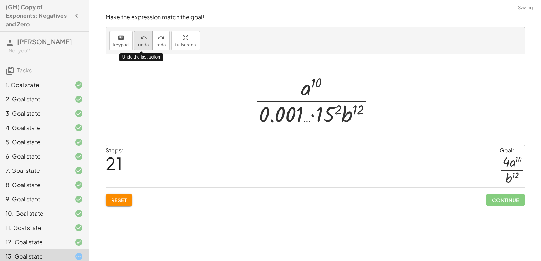
click at [142, 47] on span "undo" at bounding box center [143, 44] width 11 height 5
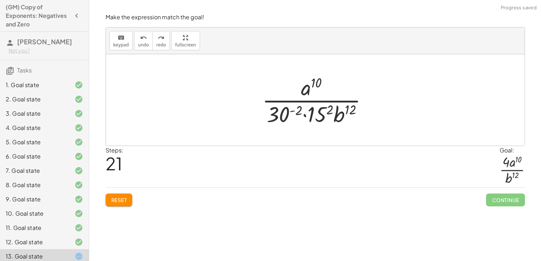
click at [293, 111] on div at bounding box center [318, 99] width 118 height 55
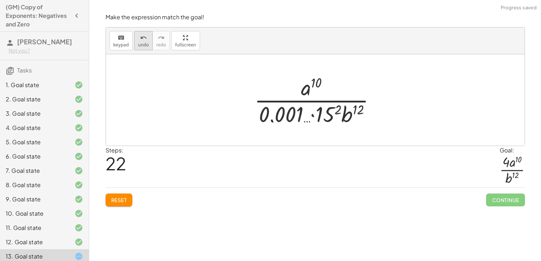
click at [140, 36] on icon "undo" at bounding box center [143, 38] width 7 height 9
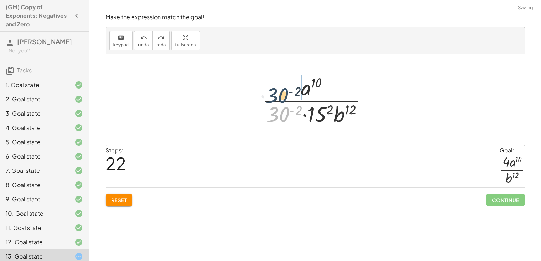
drag, startPoint x: 280, startPoint y: 114, endPoint x: 279, endPoint y: 93, distance: 21.1
click at [279, 93] on div at bounding box center [318, 99] width 118 height 55
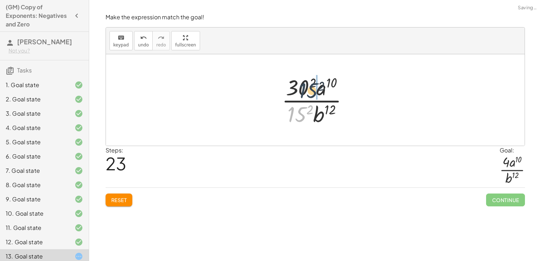
drag, startPoint x: 295, startPoint y: 114, endPoint x: 308, endPoint y: 90, distance: 27.0
click at [308, 90] on div at bounding box center [318, 99] width 80 height 55
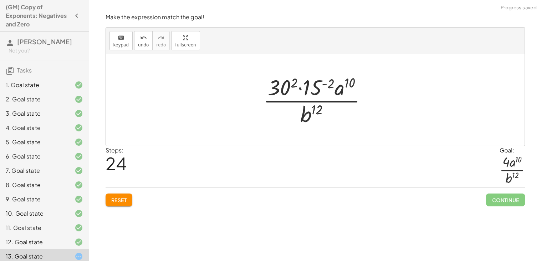
click at [294, 83] on div at bounding box center [318, 99] width 117 height 55
click at [314, 86] on div at bounding box center [318, 99] width 118 height 55
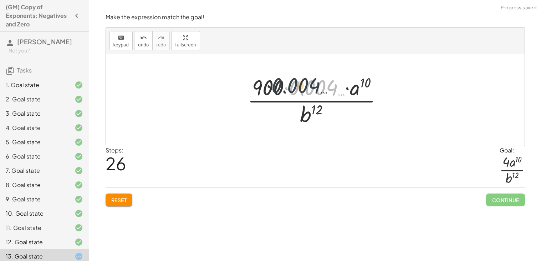
drag, startPoint x: 308, startPoint y: 89, endPoint x: 286, endPoint y: 85, distance: 22.8
click at [286, 85] on div at bounding box center [318, 99] width 148 height 55
click at [287, 89] on div at bounding box center [318, 99] width 148 height 55
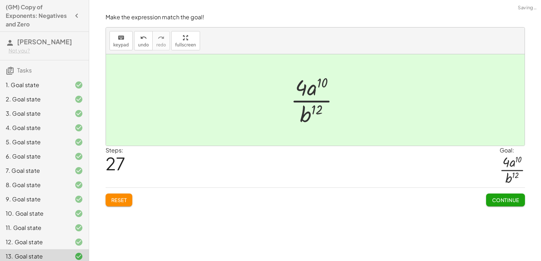
click at [503, 197] on span "Continue" at bounding box center [505, 200] width 27 height 6
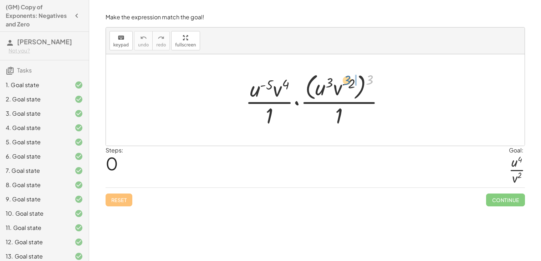
drag, startPoint x: 368, startPoint y: 82, endPoint x: 347, endPoint y: 83, distance: 21.8
click at [347, 83] on div at bounding box center [318, 100] width 152 height 58
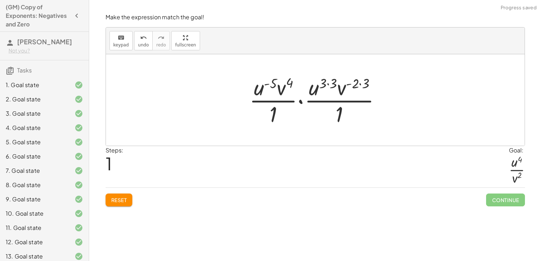
click at [359, 84] on div at bounding box center [318, 99] width 144 height 55
click at [360, 83] on div at bounding box center [318, 99] width 144 height 55
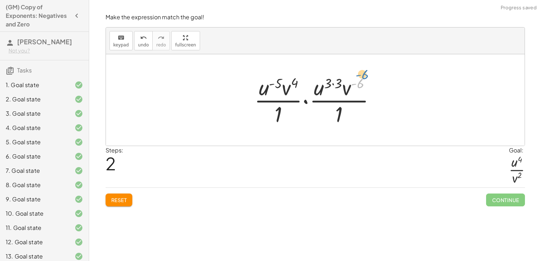
drag, startPoint x: 354, startPoint y: 87, endPoint x: 356, endPoint y: 78, distance: 8.7
click at [356, 78] on div at bounding box center [318, 99] width 134 height 55
drag, startPoint x: 348, startPoint y: 89, endPoint x: 351, endPoint y: 111, distance: 22.0
click at [351, 111] on div at bounding box center [318, 99] width 134 height 55
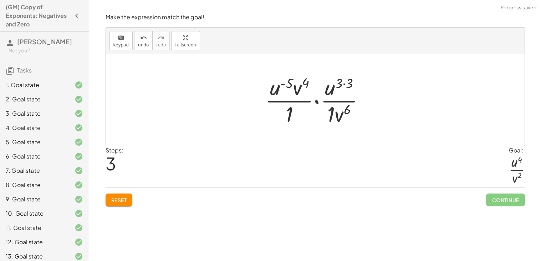
click at [343, 82] on div at bounding box center [318, 99] width 112 height 55
click at [319, 99] on div at bounding box center [318, 99] width 108 height 55
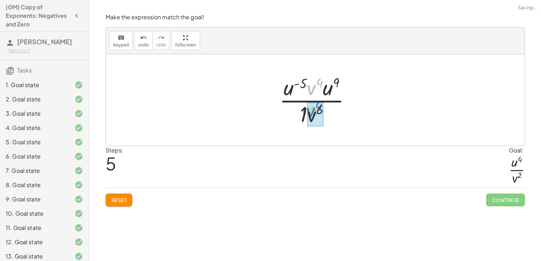
drag, startPoint x: 312, startPoint y: 91, endPoint x: 311, endPoint y: 116, distance: 25.0
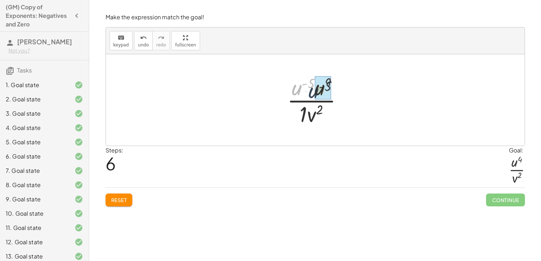
drag, startPoint x: 296, startPoint y: 90, endPoint x: 314, endPoint y: 90, distance: 18.2
click at [301, 114] on div at bounding box center [318, 99] width 76 height 55
click at [322, 83] on div at bounding box center [318, 99] width 76 height 55
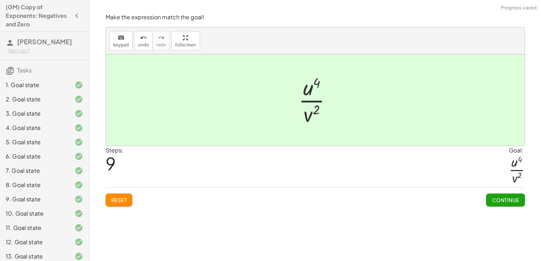
click at [505, 199] on span "Continue" at bounding box center [505, 200] width 27 height 6
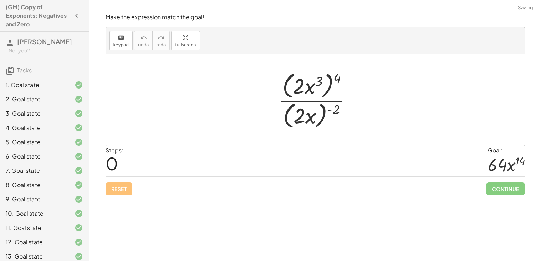
scroll to position [76, 0]
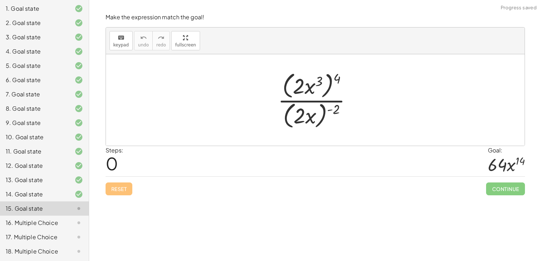
click at [338, 80] on div at bounding box center [317, 99] width 87 height 61
drag, startPoint x: 337, startPoint y: 80, endPoint x: 322, endPoint y: 82, distance: 14.8
click at [322, 82] on div at bounding box center [317, 99] width 87 height 61
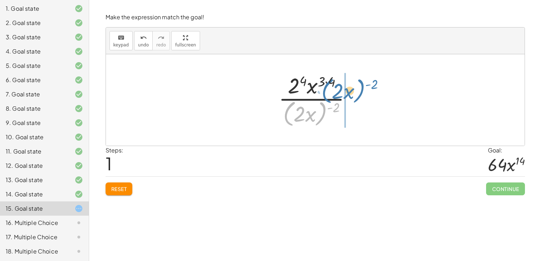
drag, startPoint x: 324, startPoint y: 109, endPoint x: 363, endPoint y: 85, distance: 45.6
click at [363, 85] on div "· ( · 2 · x 3 ) 4 · ( · 2 · x ) ( - 2 ) · ( · 2 · x ) ( - 2 ) · 2 · x 3 · ( · 2…" at bounding box center [315, 99] width 419 height 91
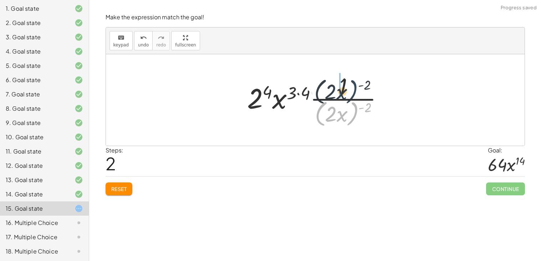
drag, startPoint x: 355, startPoint y: 116, endPoint x: 355, endPoint y: 93, distance: 22.8
click at [355, 93] on div at bounding box center [318, 100] width 149 height 58
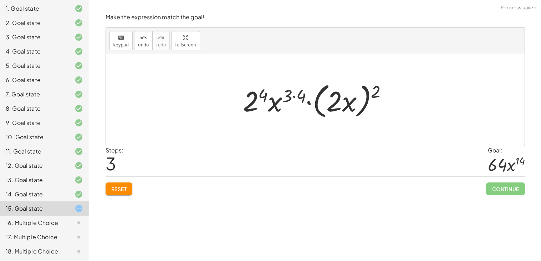
click at [373, 90] on div at bounding box center [317, 100] width 157 height 41
click at [375, 93] on div at bounding box center [317, 100] width 157 height 41
click at [376, 99] on div at bounding box center [317, 100] width 157 height 41
drag, startPoint x: 376, startPoint y: 97, endPoint x: 346, endPoint y: 104, distance: 30.3
click at [346, 104] on div at bounding box center [317, 100] width 157 height 41
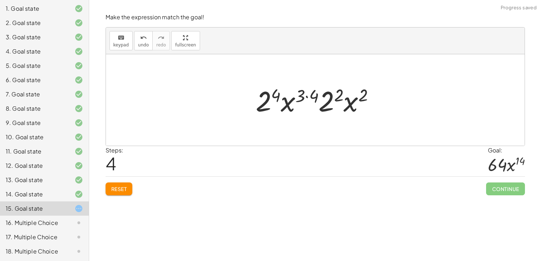
click at [272, 92] on div at bounding box center [318, 100] width 132 height 37
click at [331, 96] on div at bounding box center [318, 100] width 132 height 37
click at [309, 97] on div at bounding box center [317, 100] width 123 height 37
click at [315, 96] on div at bounding box center [317, 100] width 123 height 37
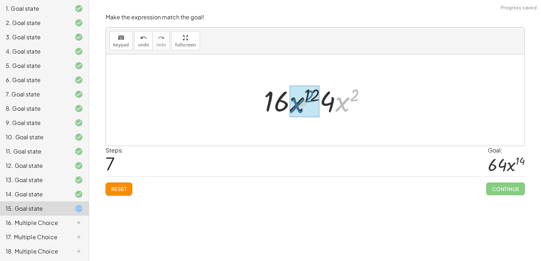
drag, startPoint x: 342, startPoint y: 101, endPoint x: 297, endPoint y: 102, distance: 45.3
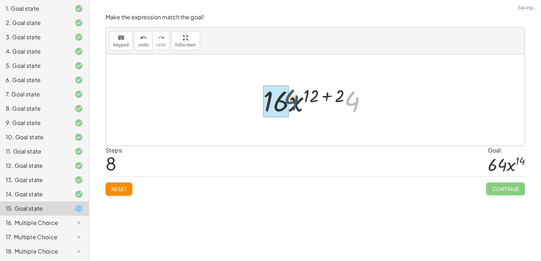
drag, startPoint x: 357, startPoint y: 103, endPoint x: 284, endPoint y: 102, distance: 72.8
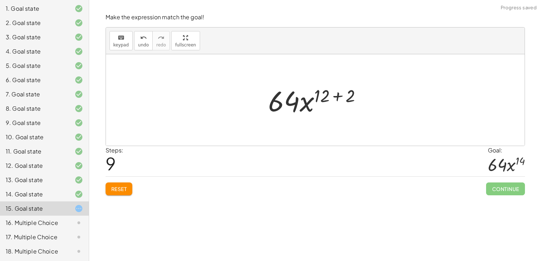
click at [340, 95] on div at bounding box center [318, 100] width 107 height 37
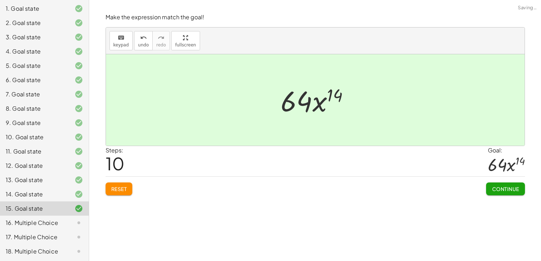
click at [505, 187] on span "Continue" at bounding box center [505, 188] width 27 height 6
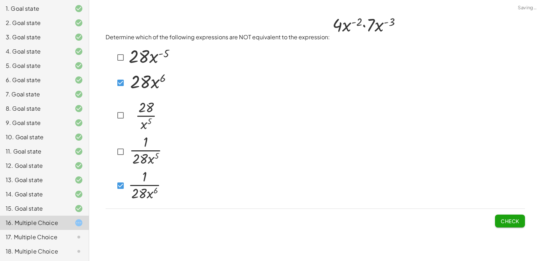
click at [512, 218] on span "Check" at bounding box center [510, 221] width 19 height 6
click at [516, 220] on span "Check" at bounding box center [510, 221] width 19 height 6
click at [512, 214] on button "Check" at bounding box center [510, 220] width 30 height 13
click at [505, 218] on span "Check" at bounding box center [510, 221] width 19 height 6
click at [515, 218] on span "Check" at bounding box center [510, 221] width 19 height 6
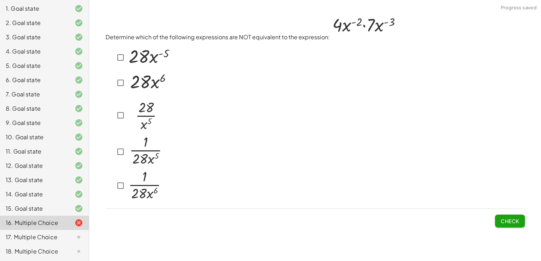
click at [515, 223] on button "Check" at bounding box center [510, 220] width 30 height 13
click at [514, 222] on span "Check" at bounding box center [510, 221] width 19 height 6
click at [511, 214] on button "Check" at bounding box center [510, 220] width 30 height 13
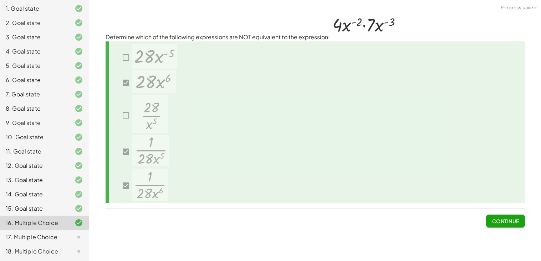
click at [503, 221] on span "Continue" at bounding box center [505, 221] width 27 height 6
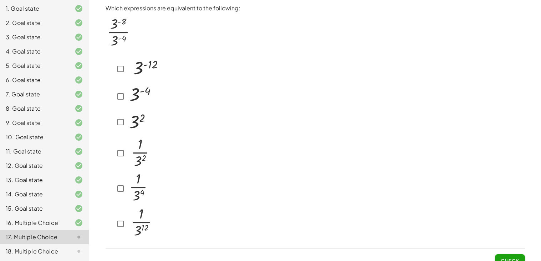
click at [72, 247] on div at bounding box center [73, 251] width 20 height 9
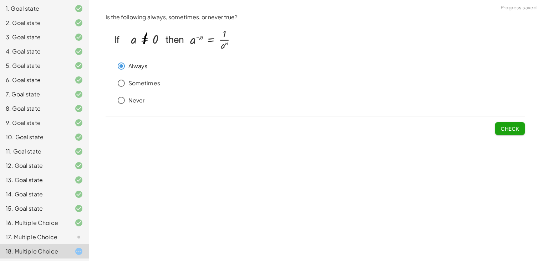
click at [508, 134] on button "Check" at bounding box center [510, 128] width 30 height 13
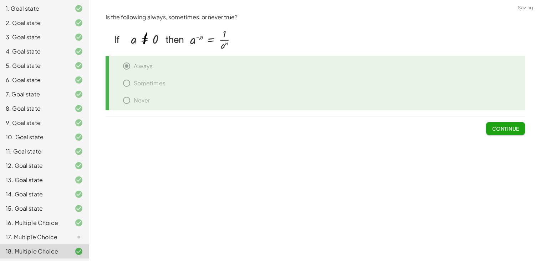
click at [525, 129] on button "Continue" at bounding box center [505, 128] width 39 height 13
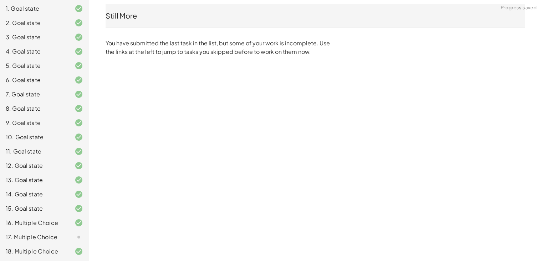
click at [69, 239] on div at bounding box center [73, 237] width 20 height 9
click at [70, 235] on div at bounding box center [73, 237] width 20 height 9
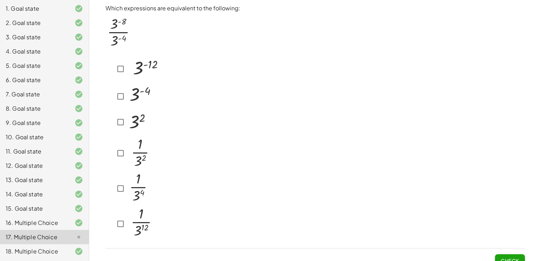
scroll to position [8, 0]
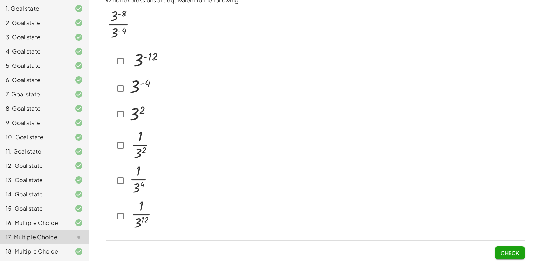
click at [509, 249] on span "Check" at bounding box center [510, 252] width 19 height 6
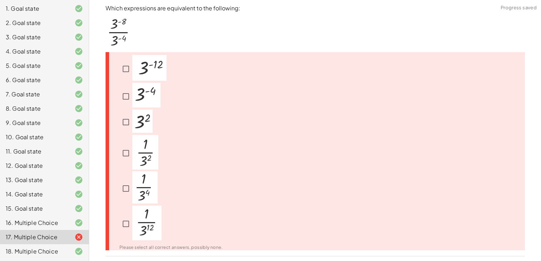
scroll to position [2, 0]
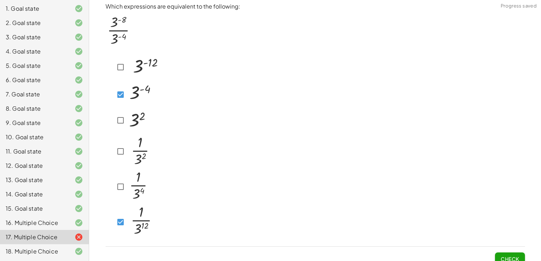
click at [505, 256] on span "Check" at bounding box center [510, 258] width 19 height 6
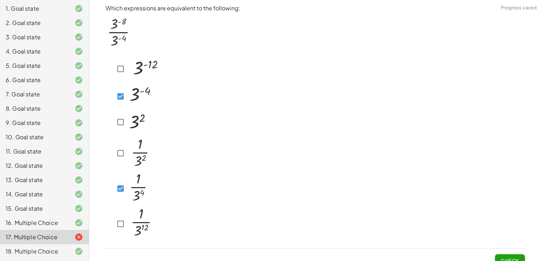
scroll to position [8, 0]
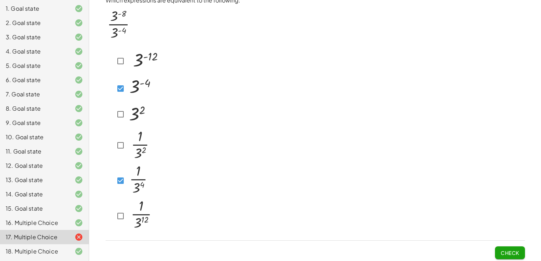
click at [521, 249] on button "Check" at bounding box center [510, 252] width 30 height 13
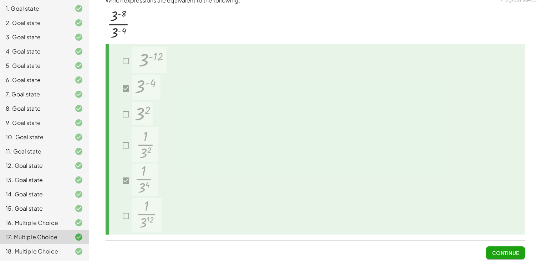
click at [511, 256] on button "Continue" at bounding box center [505, 252] width 39 height 13
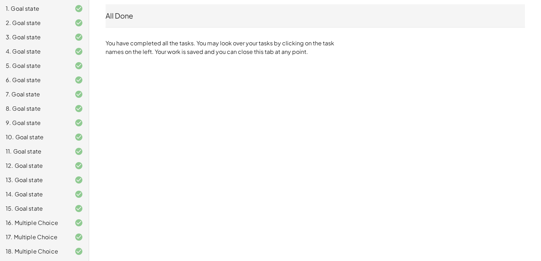
scroll to position [0, 0]
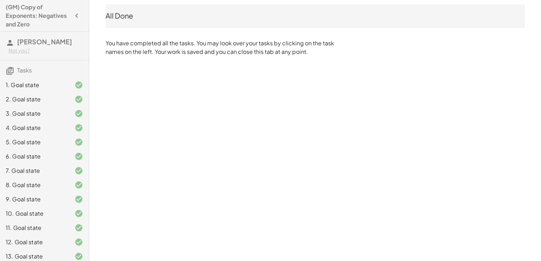
click at [70, 16] on button "button" at bounding box center [76, 15] width 13 height 13
